Goal: Task Accomplishment & Management: Manage account settings

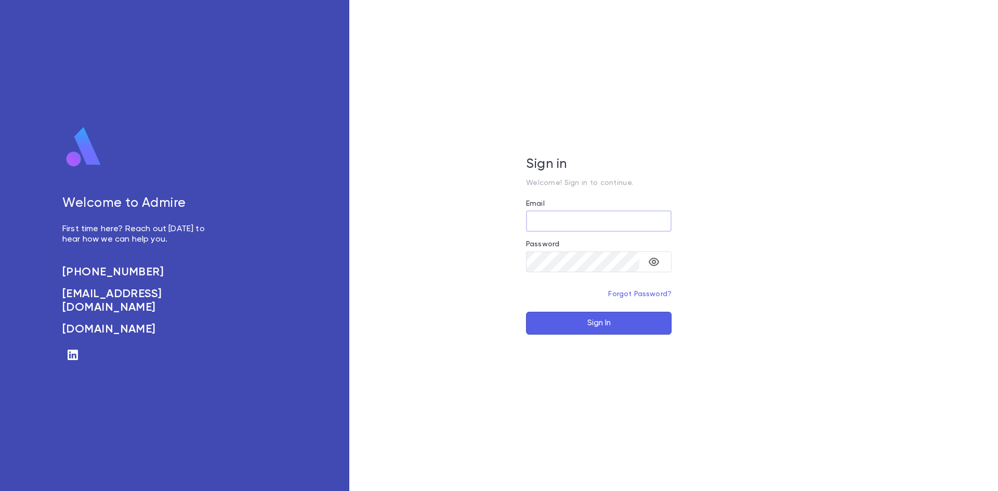
type input "**********"
click at [604, 327] on button "Sign In" at bounding box center [599, 323] width 146 height 23
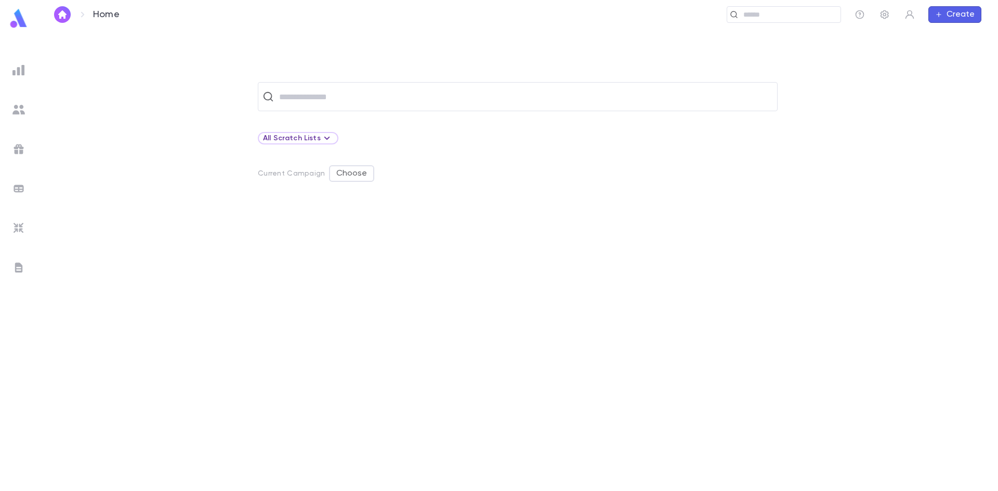
click at [314, 118] on div "​ All Scratch Lists Current Campaign Choose" at bounding box center [518, 286] width 928 height 409
click at [21, 153] on img at bounding box center [18, 149] width 12 height 12
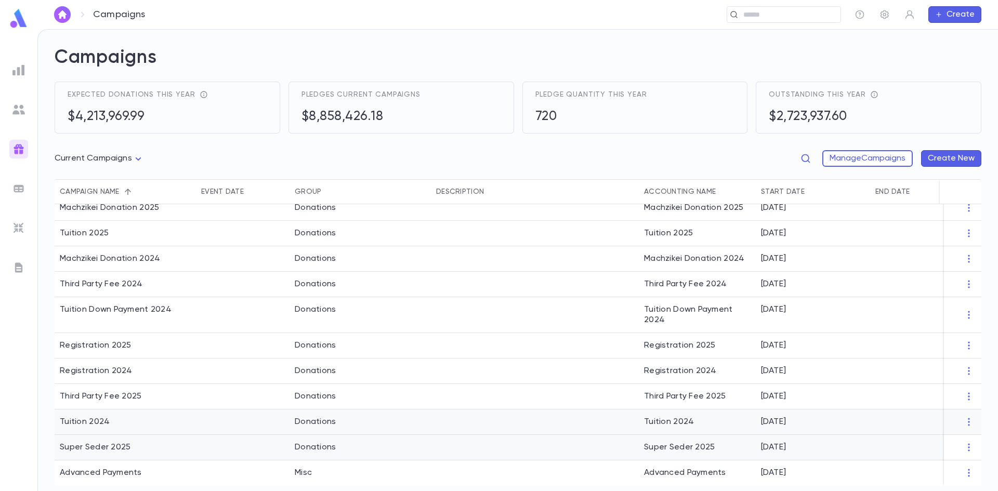
scroll to position [64, 0]
click at [177, 418] on div "Tuition 2024" at bounding box center [125, 422] width 141 height 25
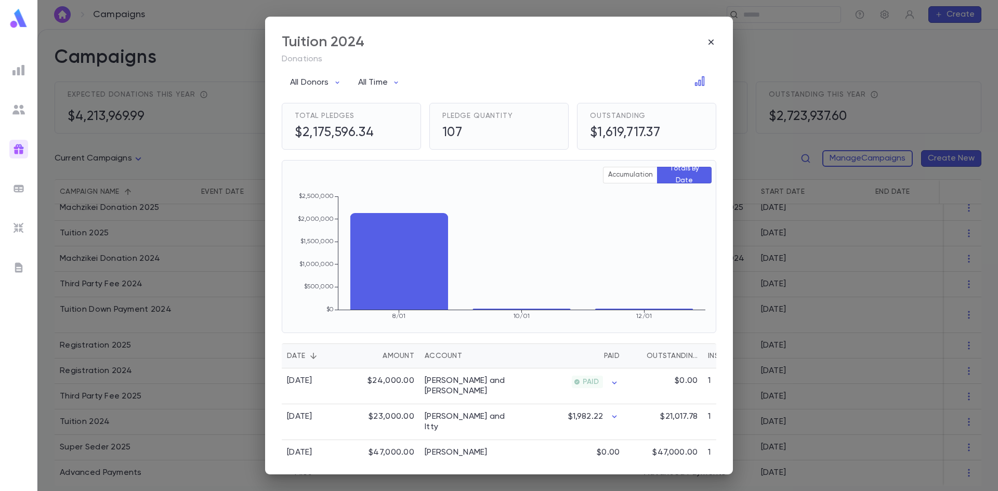
drag, startPoint x: 709, startPoint y: 36, endPoint x: 731, endPoint y: 64, distance: 36.0
click at [710, 36] on div "Tuition 2024" at bounding box center [499, 42] width 435 height 18
click at [813, 284] on div "Tuition 2024 Donations All Donors All Time Total Pledges $2,175,596.34 Pledge Q…" at bounding box center [499, 245] width 998 height 491
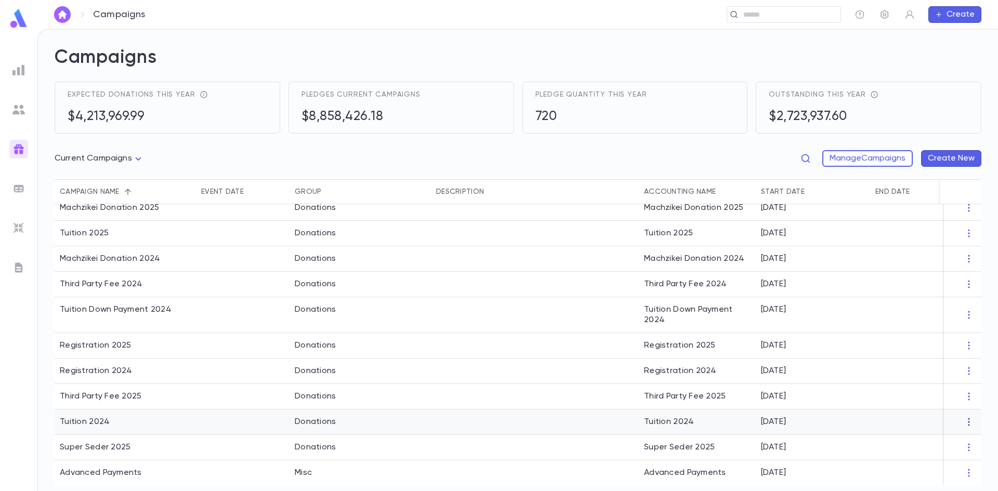
click at [966, 420] on icon "button" at bounding box center [969, 422] width 10 height 10
click at [873, 160] on div at bounding box center [499, 245] width 998 height 491
click at [823, 155] on button "Manage Campaigns" at bounding box center [868, 158] width 90 height 17
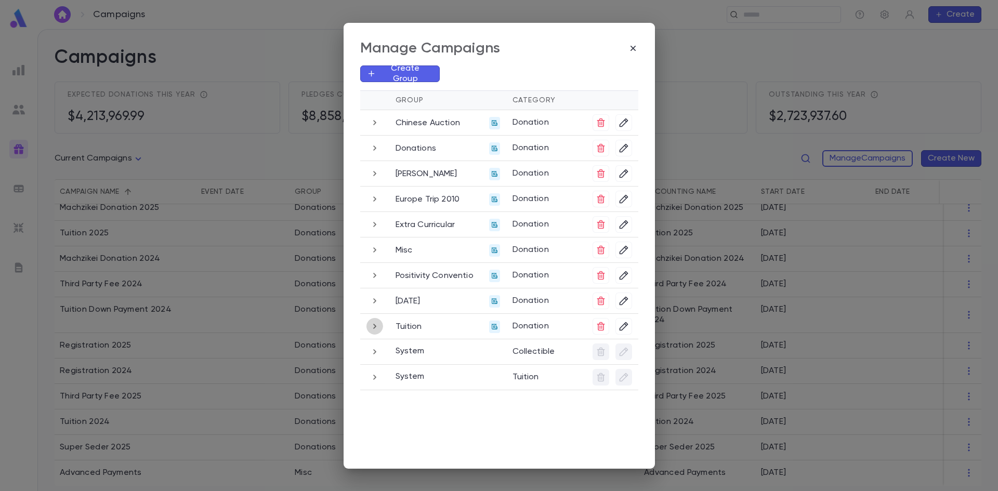
click at [375, 329] on icon "button" at bounding box center [374, 326] width 11 height 12
click at [625, 328] on icon "button" at bounding box center [624, 326] width 10 height 10
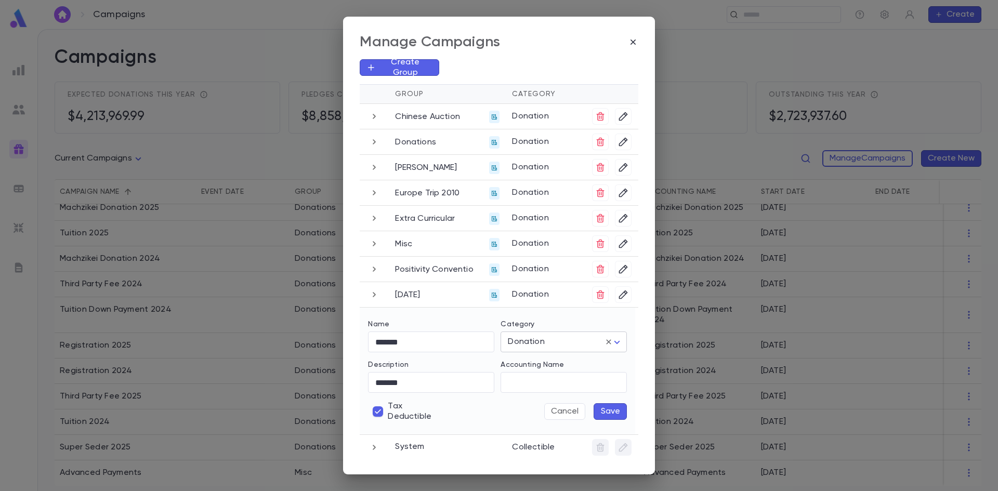
click at [552, 343] on body "Campaigns ​ Create Campaigns Expected donations this year $4,213,969.99 Pledges…" at bounding box center [499, 260] width 998 height 462
click at [540, 382] on span "Tuition" at bounding box center [564, 381] width 109 height 10
type input "*******"
click at [602, 409] on button "Save" at bounding box center [610, 411] width 33 height 17
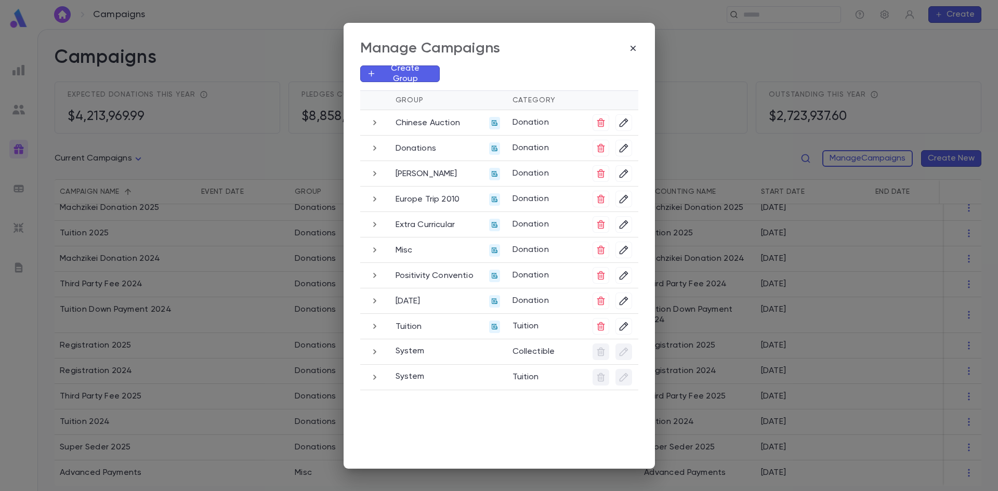
click at [266, 74] on div "Manage Campaigns Create Group Group Category Chinese Auction Donation Donations…" at bounding box center [499, 245] width 998 height 491
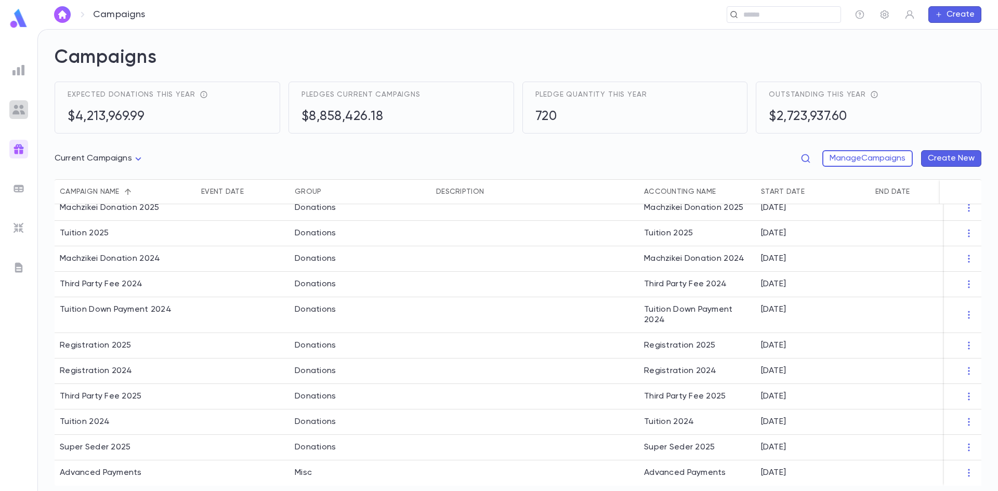
click at [19, 110] on img at bounding box center [18, 109] width 12 height 12
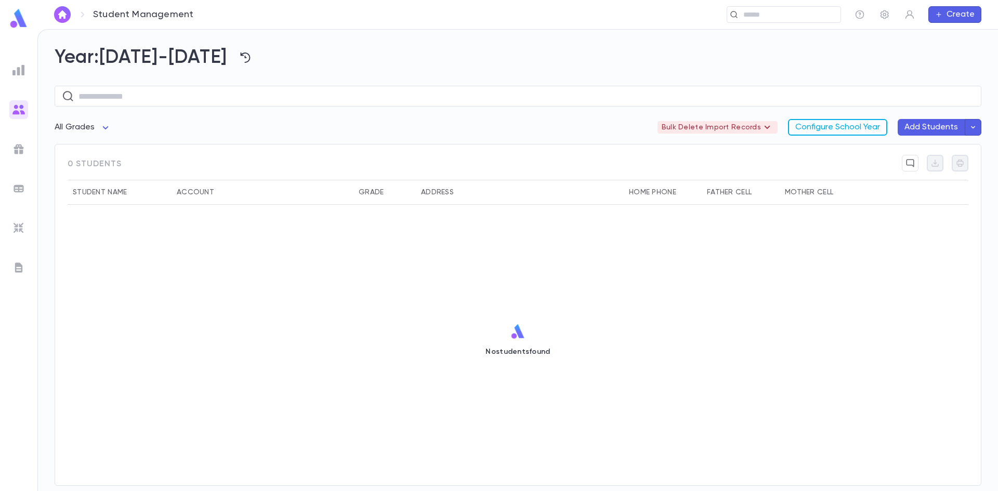
click at [851, 123] on button "Configure School Year" at bounding box center [837, 127] width 99 height 17
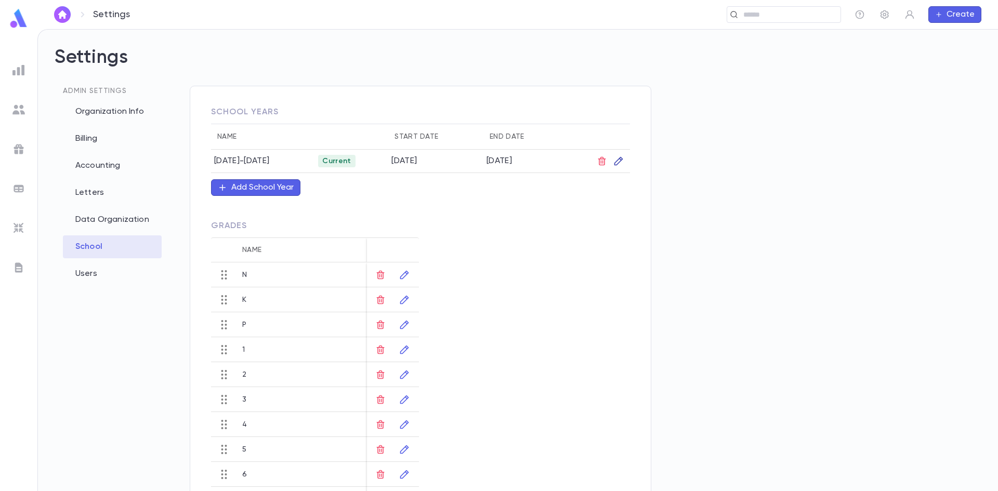
click at [620, 163] on icon "button" at bounding box center [619, 161] width 9 height 9
click at [639, 310] on icon "button" at bounding box center [635, 306] width 9 height 10
click at [732, 335] on div "​" at bounding box center [694, 333] width 113 height 21
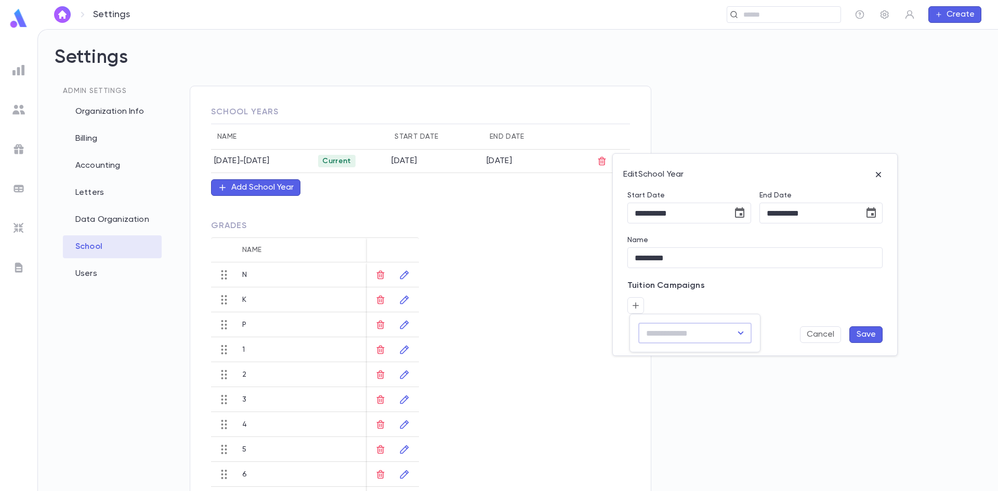
click at [743, 336] on icon "Open" at bounding box center [741, 333] width 12 height 12
click at [826, 331] on div at bounding box center [499, 245] width 998 height 491
click at [818, 338] on button "Cancel" at bounding box center [820, 335] width 41 height 17
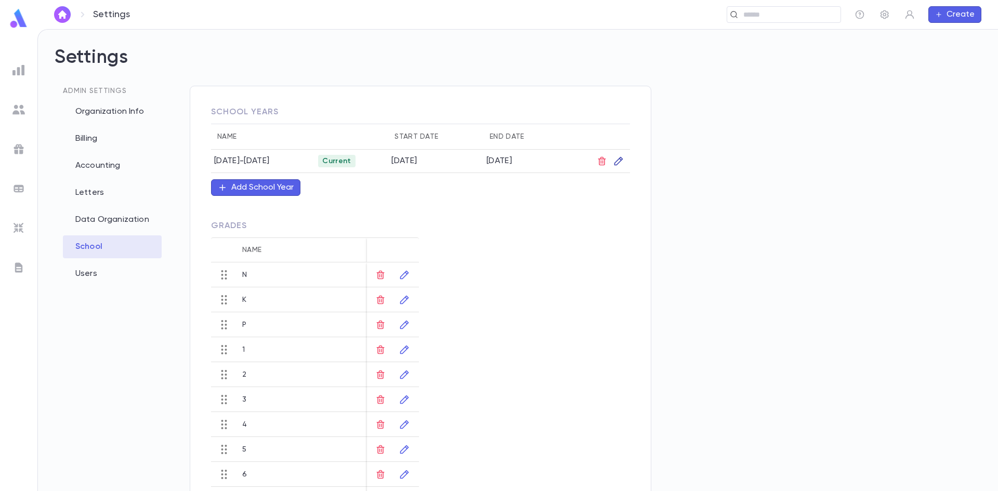
click at [624, 160] on button "button" at bounding box center [618, 161] width 17 height 17
click at [641, 305] on button "button" at bounding box center [636, 305] width 17 height 17
click at [738, 327] on icon "Open" at bounding box center [741, 333] width 12 height 12
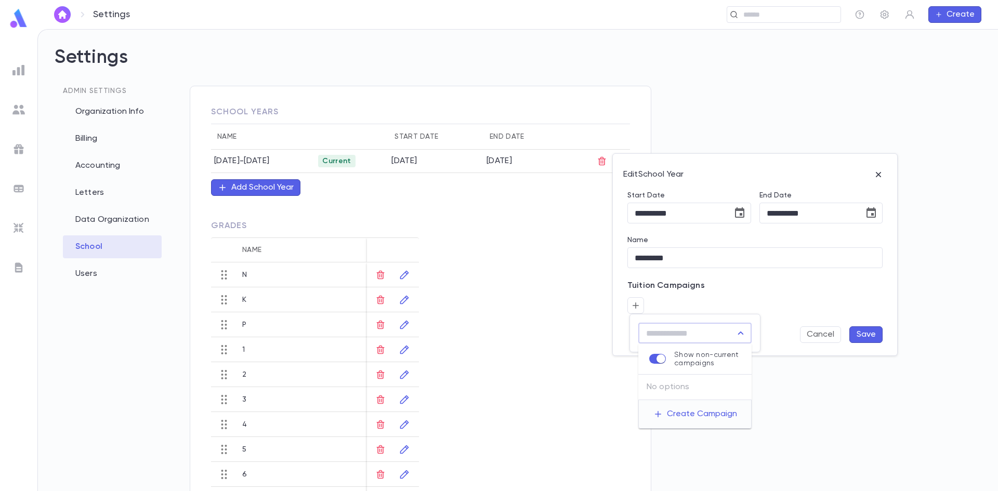
drag, startPoint x: 830, startPoint y: 279, endPoint x: 852, endPoint y: 221, distance: 61.5
click at [831, 276] on div at bounding box center [499, 245] width 998 height 491
click at [910, 13] on div at bounding box center [499, 245] width 998 height 491
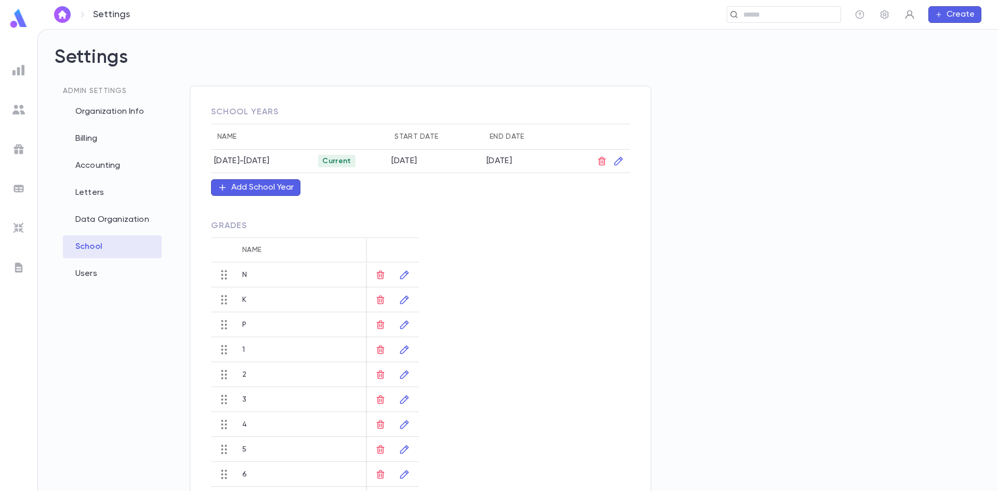
click at [907, 18] on icon "button" at bounding box center [910, 14] width 10 height 10
click at [912, 53] on link "Log out" at bounding box center [927, 51] width 47 height 17
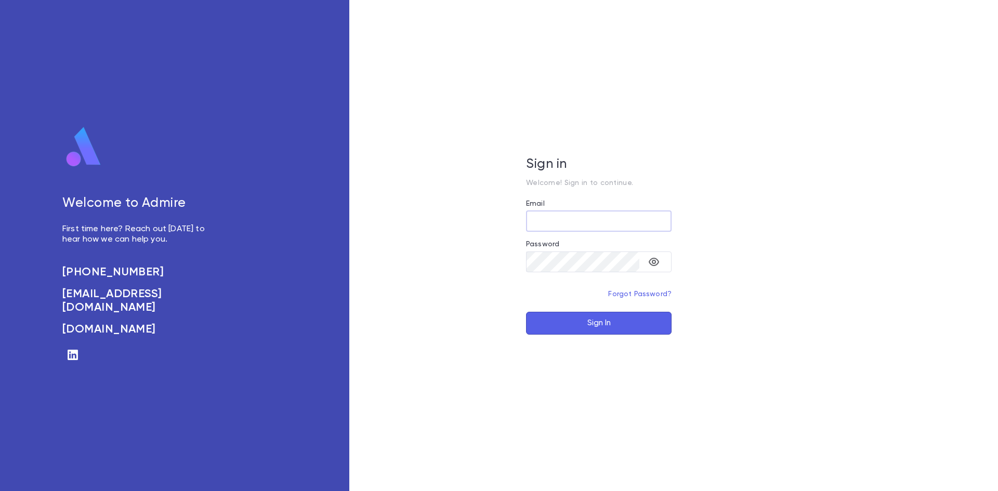
type input "**********"
click at [584, 324] on button "Sign In" at bounding box center [599, 323] width 146 height 23
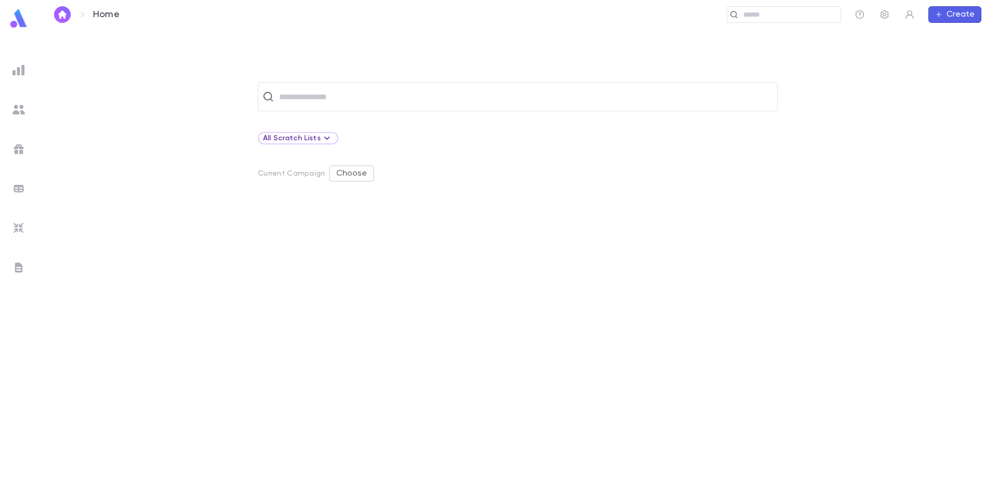
click at [16, 109] on img at bounding box center [18, 109] width 12 height 12
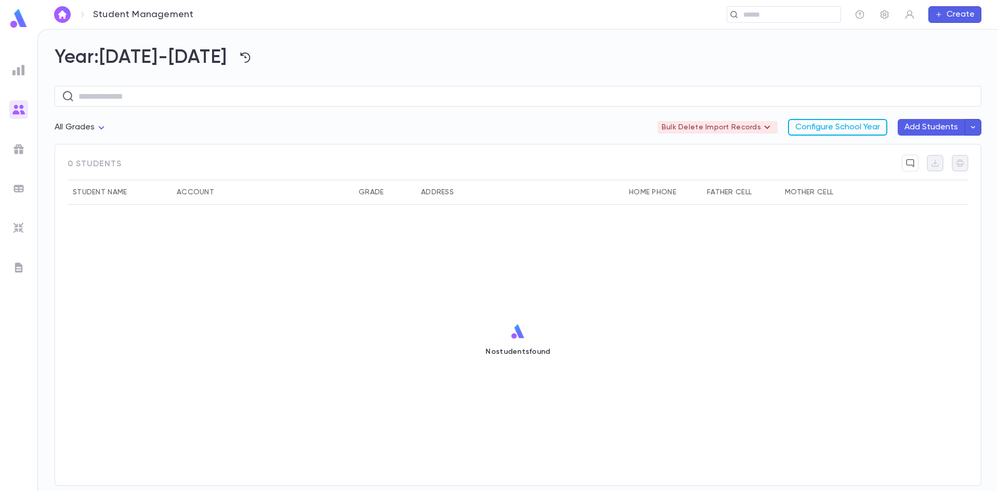
click at [878, 120] on button "Configure School Year" at bounding box center [837, 127] width 99 height 17
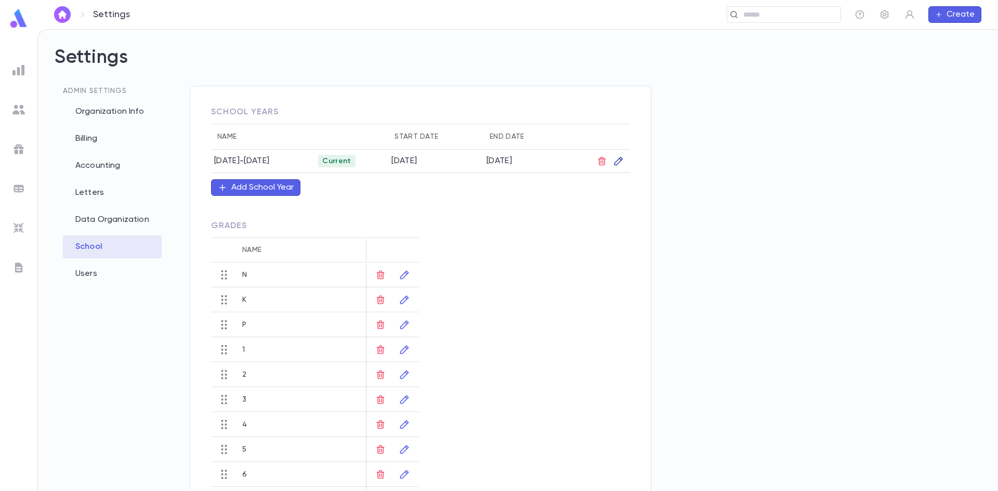
click at [619, 158] on icon "button" at bounding box center [619, 161] width 10 height 10
click at [637, 306] on icon "button" at bounding box center [635, 306] width 9 height 10
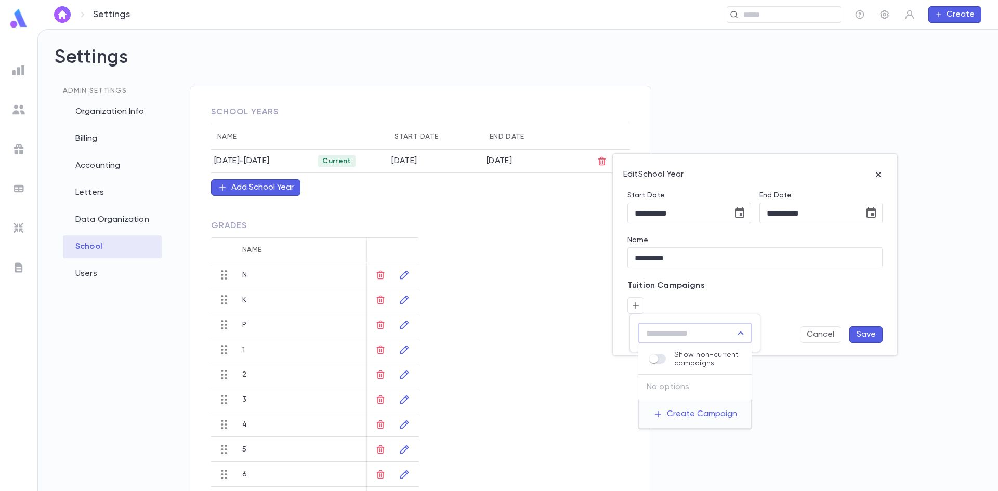
click at [676, 331] on input "text" at bounding box center [687, 333] width 88 height 20
drag, startPoint x: 664, startPoint y: 332, endPoint x: 663, endPoint y: 340, distance: 7.8
click at [664, 333] on input "text" at bounding box center [687, 333] width 88 height 20
click at [806, 306] on div at bounding box center [499, 245] width 998 height 491
click at [821, 332] on button "Cancel" at bounding box center [820, 335] width 41 height 17
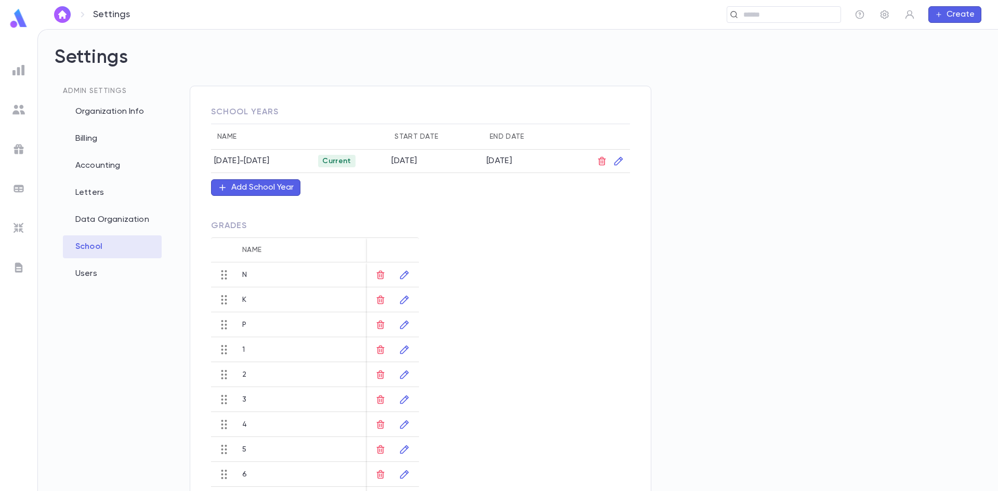
click at [22, 143] on img at bounding box center [18, 149] width 12 height 12
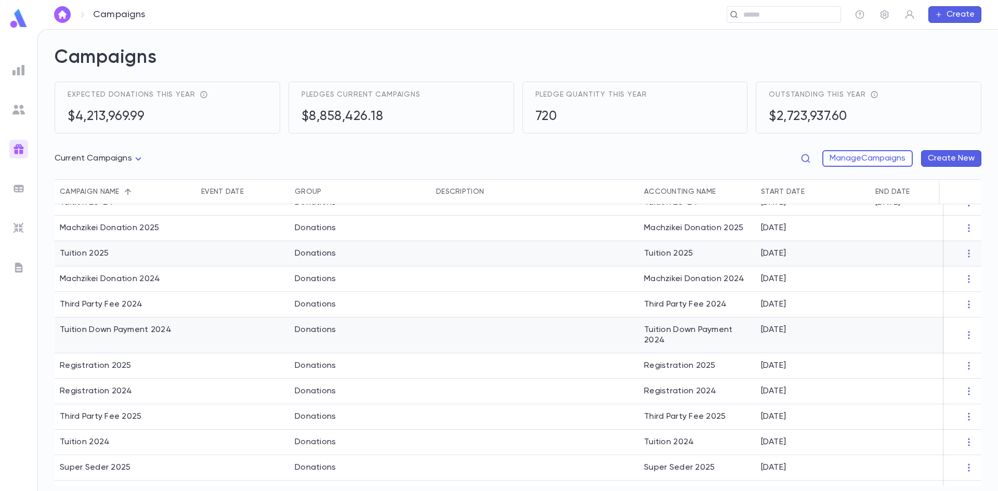
scroll to position [64, 0]
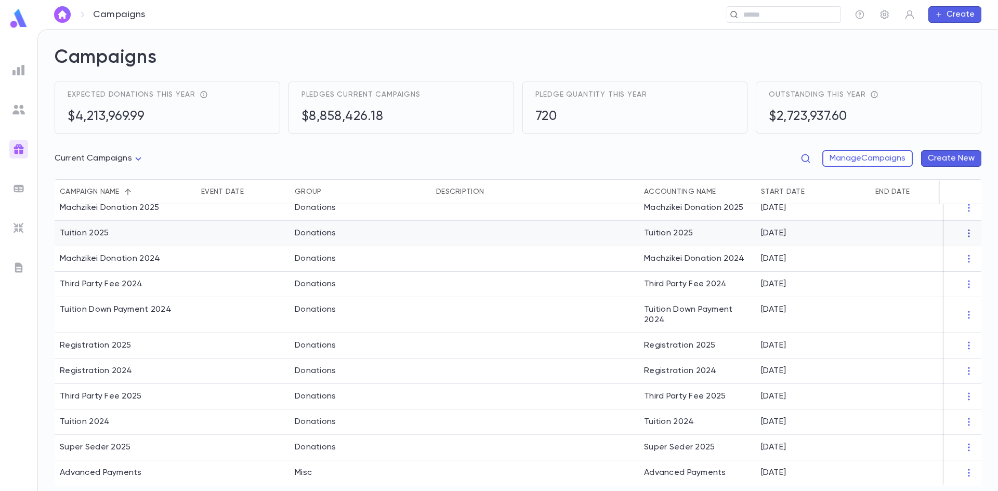
click at [965, 228] on icon "button" at bounding box center [969, 233] width 10 height 10
click at [957, 277] on li "Change Group" at bounding box center [954, 279] width 75 height 17
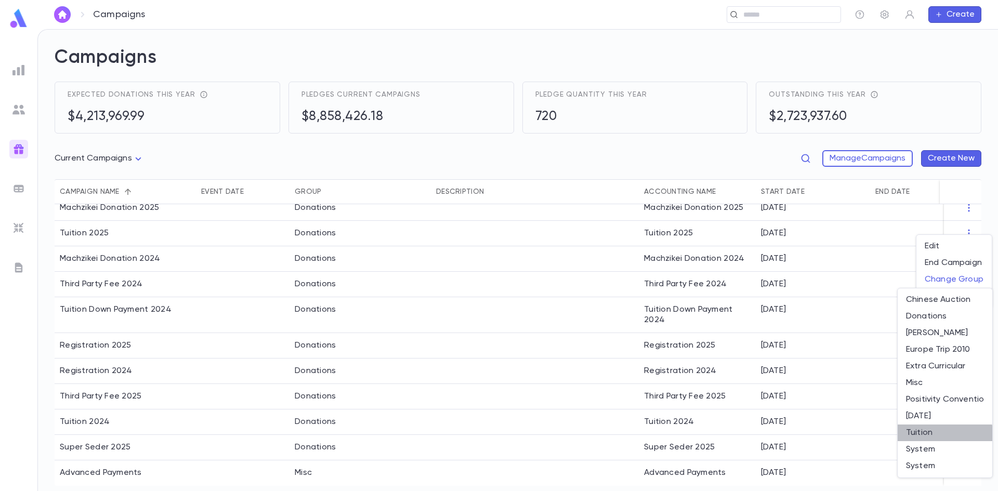
click at [937, 434] on li "Tuition" at bounding box center [945, 433] width 95 height 17
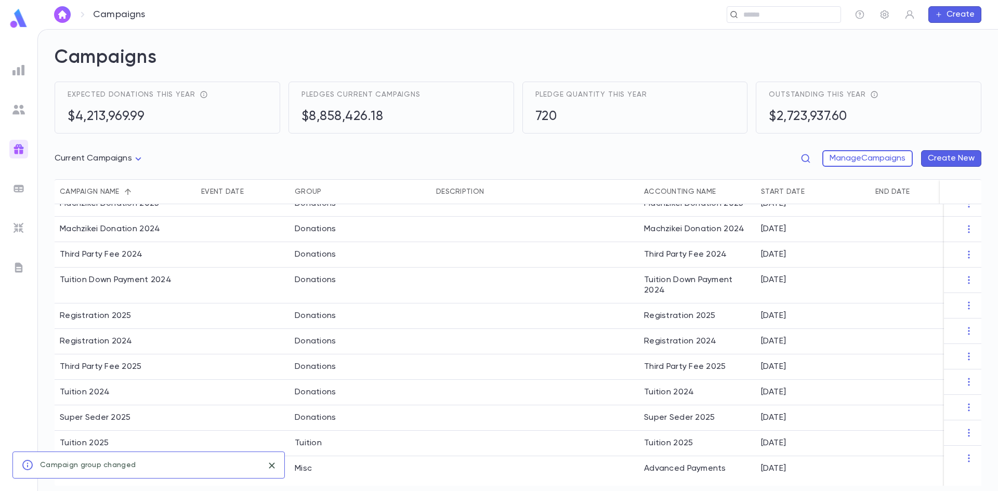
click at [655, 145] on div "Current Campaigns **** Manage Campaigns Create New" at bounding box center [518, 160] width 927 height 37
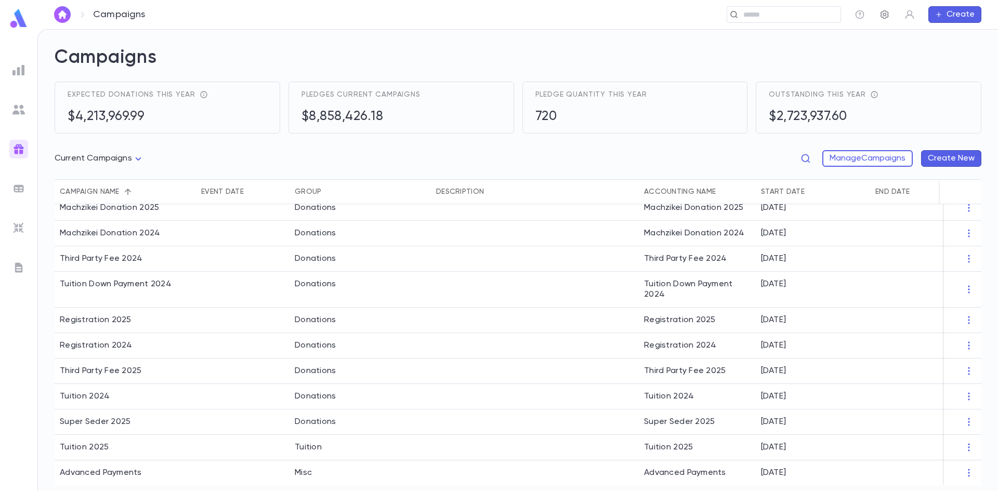
click at [893, 19] on button "button" at bounding box center [885, 14] width 17 height 17
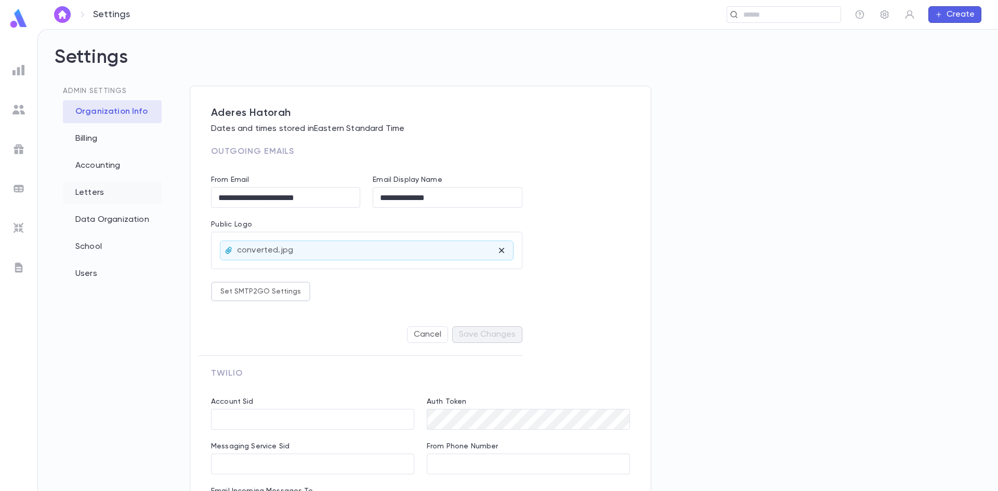
click at [71, 198] on div "Letters" at bounding box center [112, 192] width 99 height 23
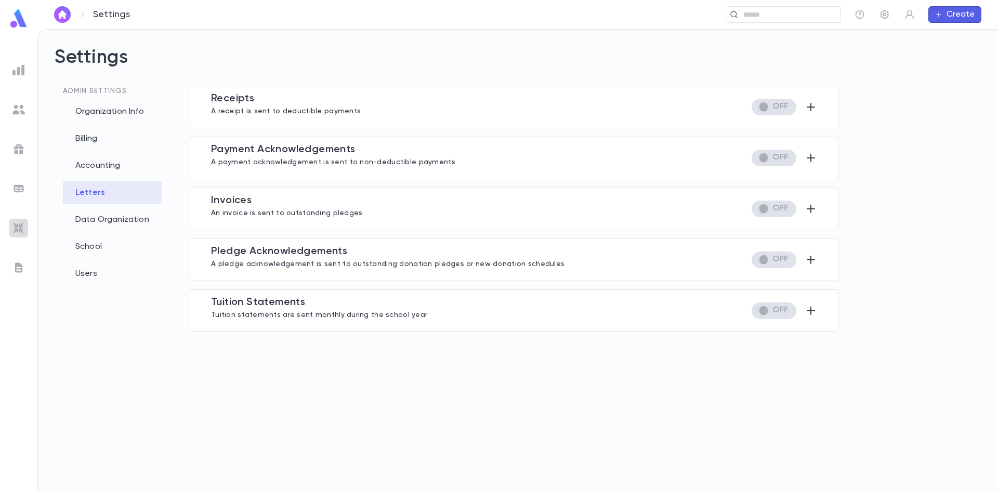
click at [13, 223] on img at bounding box center [18, 228] width 12 height 12
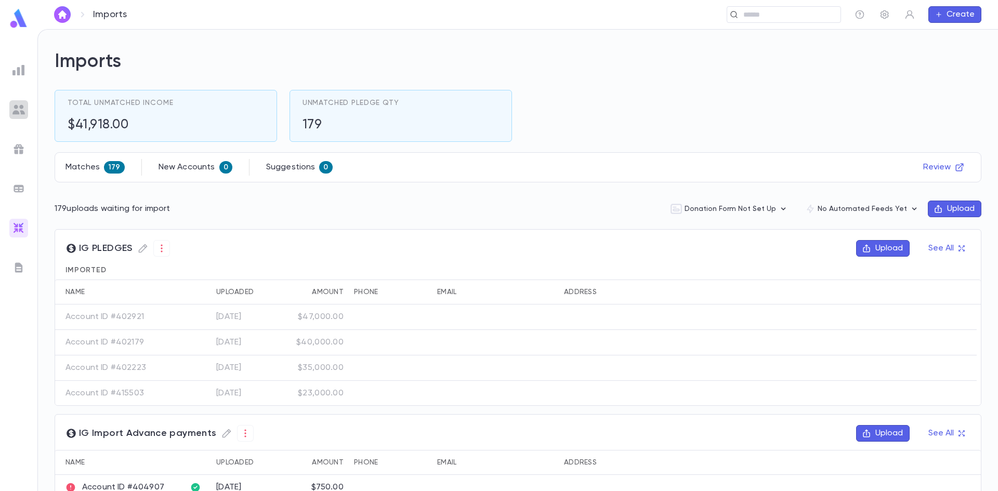
click at [28, 114] on div at bounding box center [18, 109] width 19 height 19
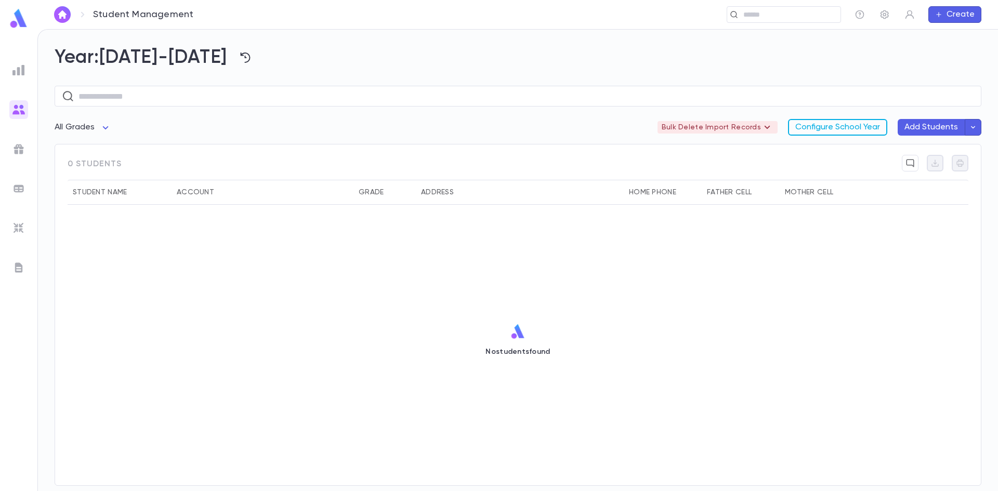
click at [858, 128] on button "Configure School Year" at bounding box center [837, 127] width 99 height 17
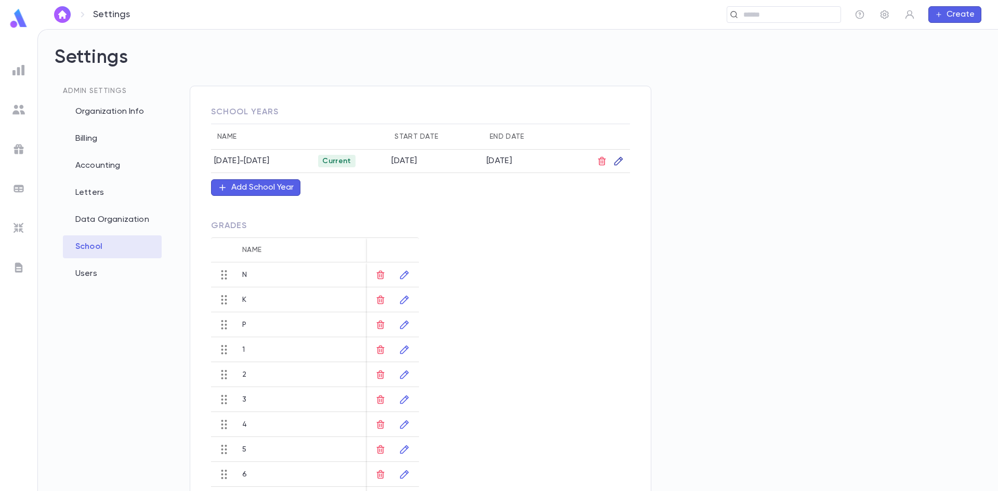
click at [619, 158] on icon "button" at bounding box center [619, 161] width 10 height 10
click at [641, 304] on button "button" at bounding box center [636, 305] width 17 height 17
click at [690, 332] on input "text" at bounding box center [687, 333] width 88 height 20
click at [874, 426] on div at bounding box center [499, 245] width 998 height 491
click at [825, 335] on button "Cancel" at bounding box center [820, 335] width 41 height 17
